Goal: Navigation & Orientation: Find specific page/section

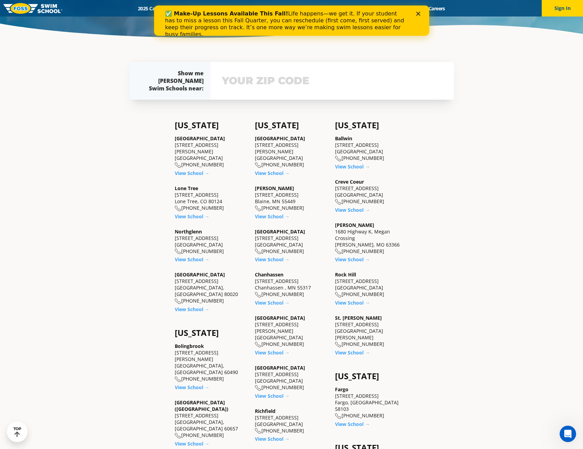
scroll to position [309, 0]
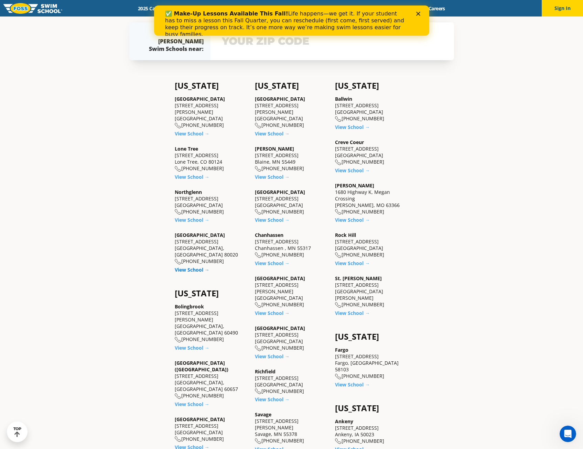
click at [194, 266] on link "View School →" at bounding box center [192, 269] width 35 height 7
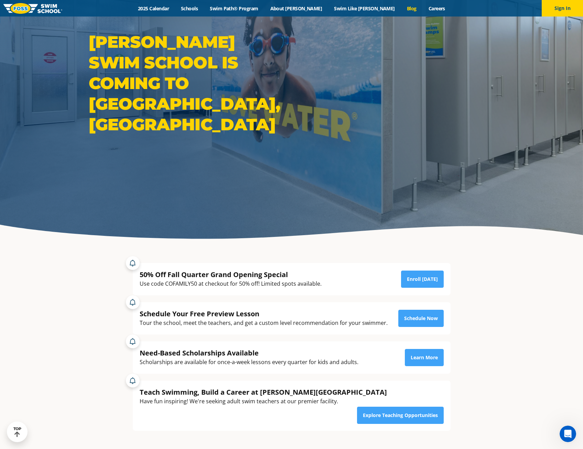
click at [401, 8] on link "Blog" at bounding box center [412, 8] width 22 height 7
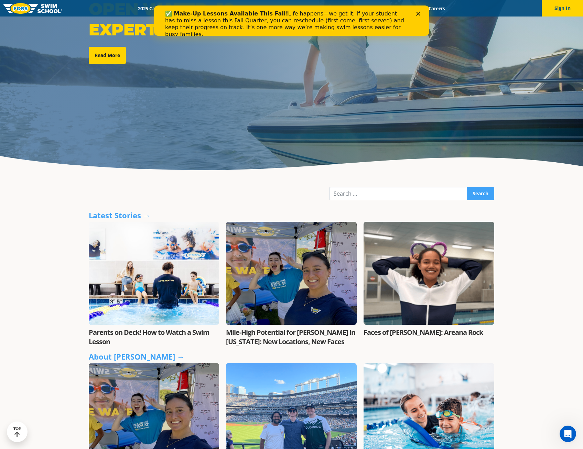
click at [260, 315] on div at bounding box center [291, 273] width 131 height 103
click at [286, 338] on link "Mile-High Potential for FOSS in Colorado: New Locations, New Faces" at bounding box center [290, 337] width 129 height 19
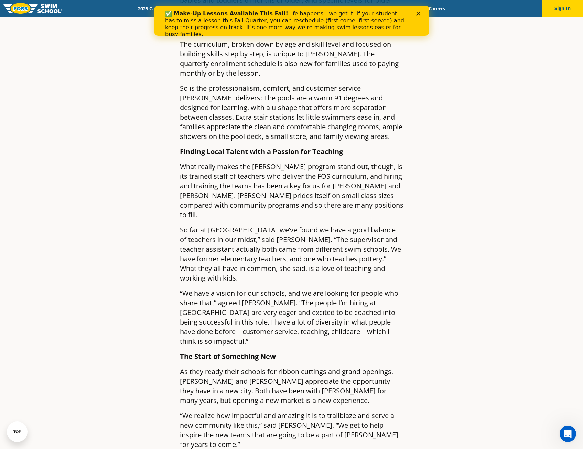
scroll to position [894, 0]
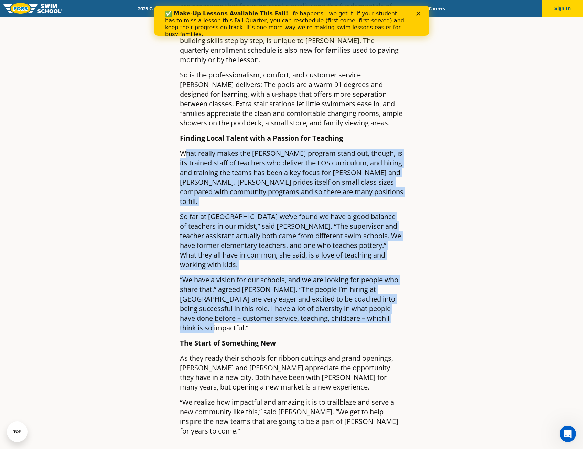
drag, startPoint x: 183, startPoint y: 109, endPoint x: 406, endPoint y: 252, distance: 264.8
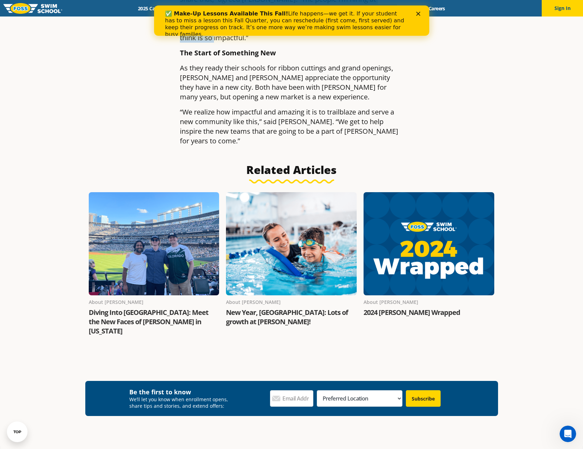
scroll to position [1203, 0]
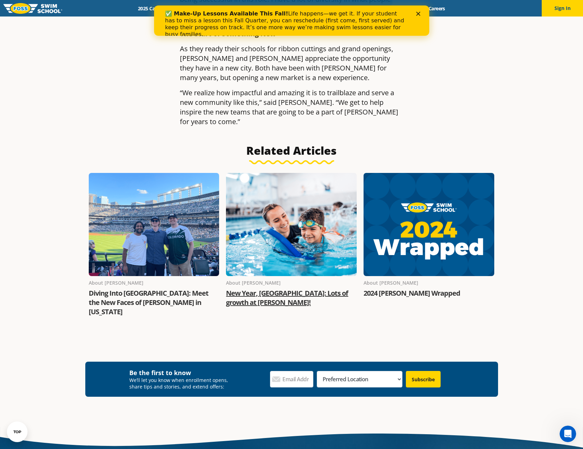
click at [271, 288] on link "New Year, New City: Lots of growth at FOSS!" at bounding box center [287, 297] width 122 height 19
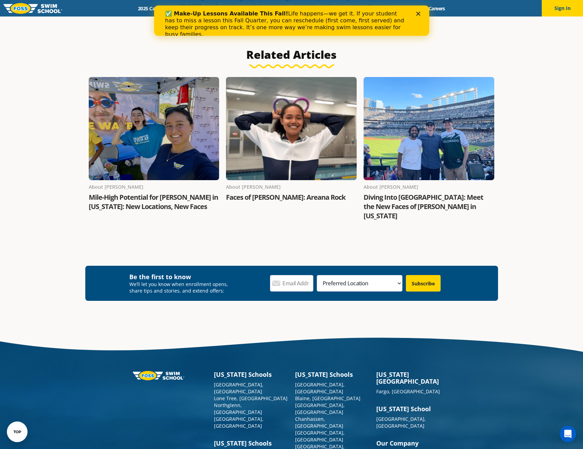
scroll to position [778, 0]
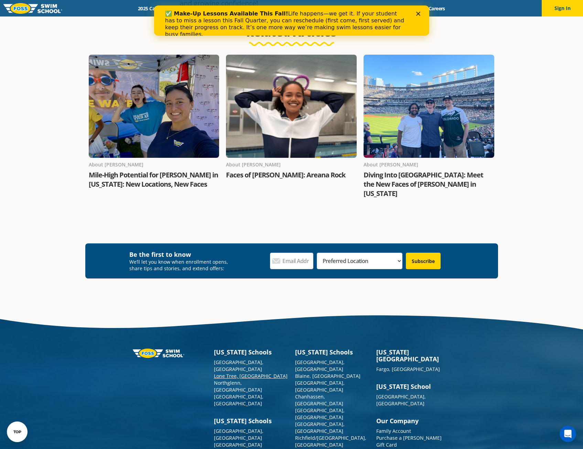
click at [232, 373] on link "Lone Tree, [GEOGRAPHIC_DATA]" at bounding box center [251, 376] width 74 height 7
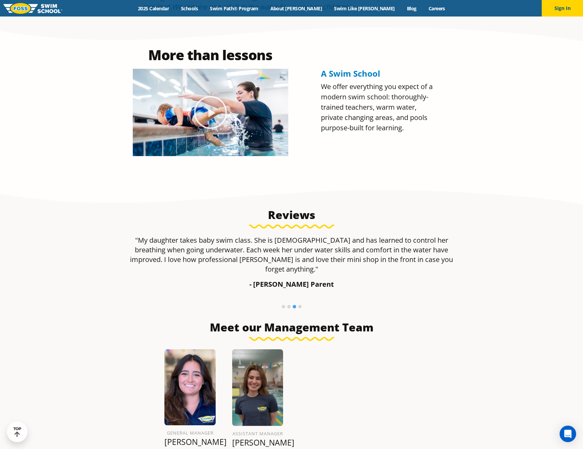
scroll to position [619, 0]
